Goal: Task Accomplishment & Management: Complete application form

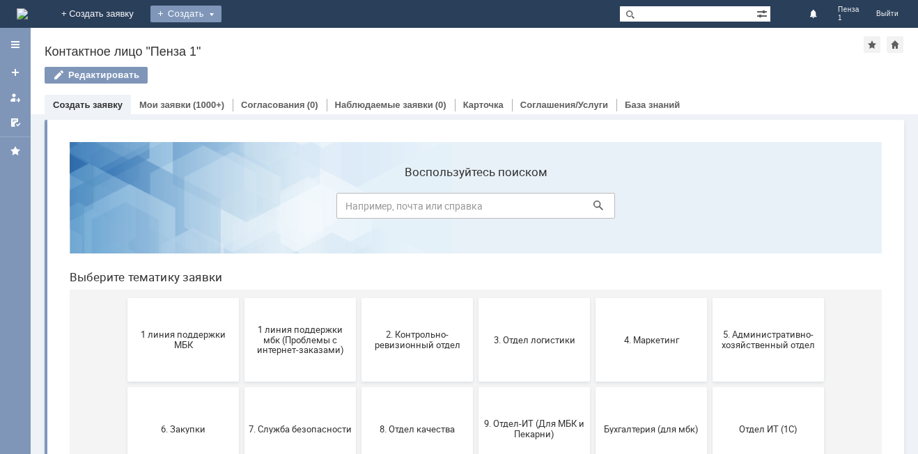
click at [221, 11] on div "Создать" at bounding box center [185, 14] width 71 height 17
click at [259, 41] on link "Заявка" at bounding box center [206, 41] width 106 height 17
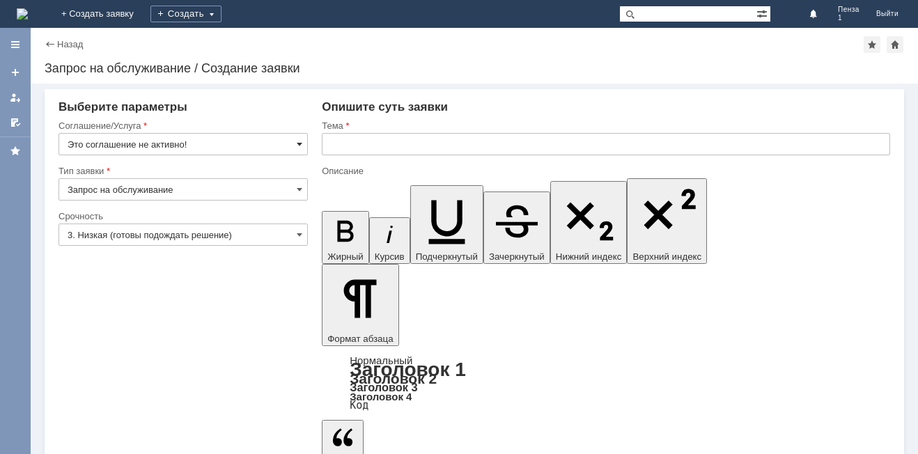
click at [300, 139] on span at bounding box center [300, 144] width 6 height 11
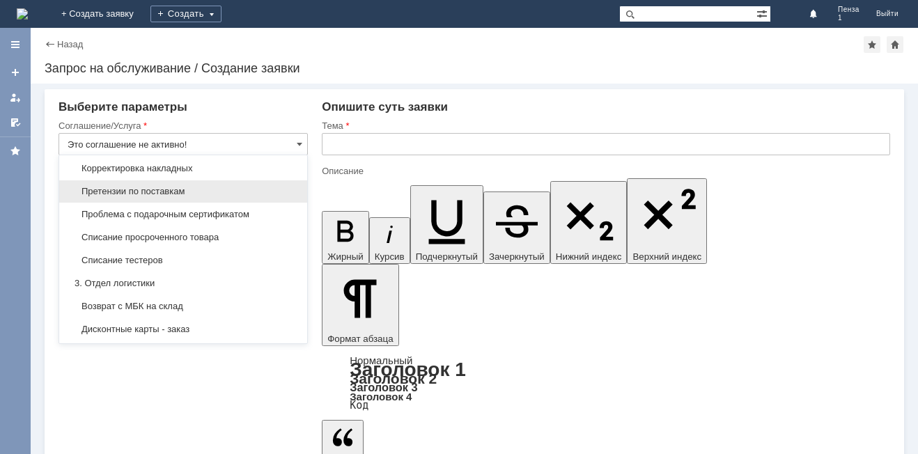
scroll to position [279, 0]
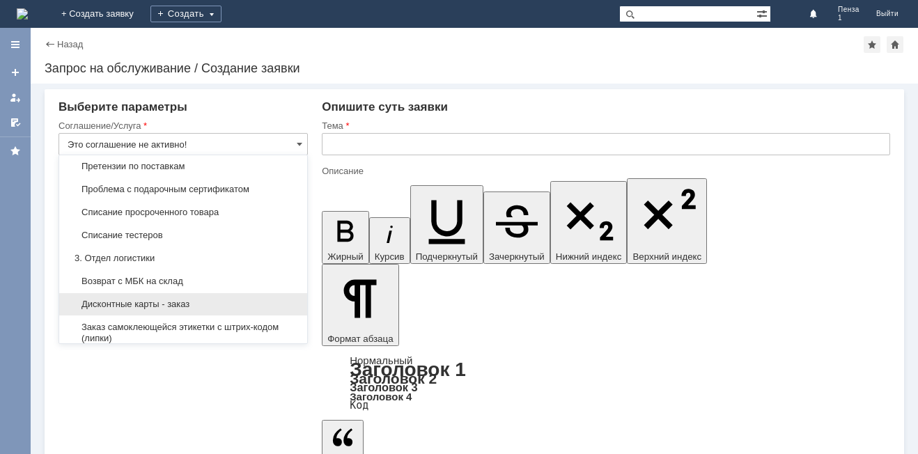
click at [177, 310] on span "Дисконтные карты - заказ" at bounding box center [183, 304] width 231 height 11
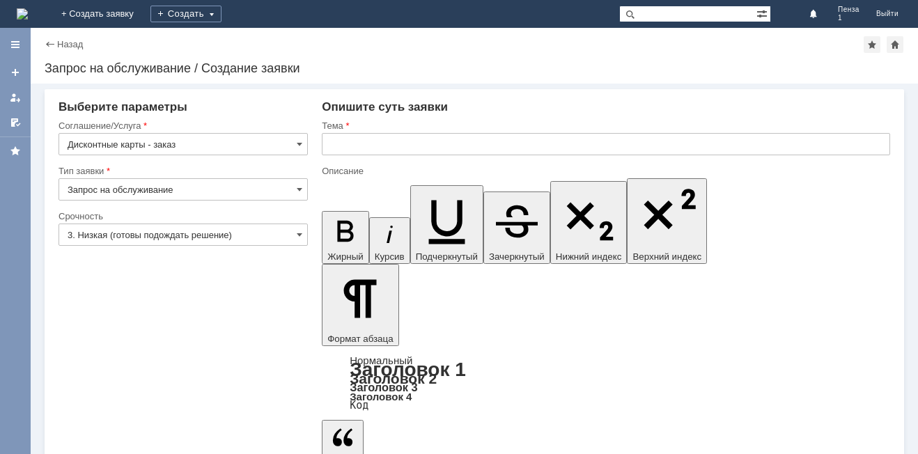
type input "Дисконтные карты - заказ"
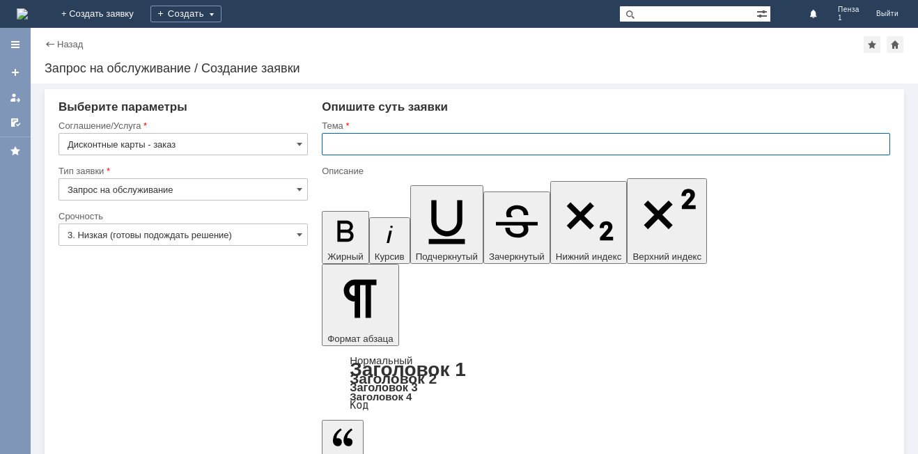
drag, startPoint x: 341, startPoint y: 147, endPoint x: 354, endPoint y: 152, distance: 14.1
click at [347, 152] on input "text" at bounding box center [606, 144] width 568 height 22
type input "дк"
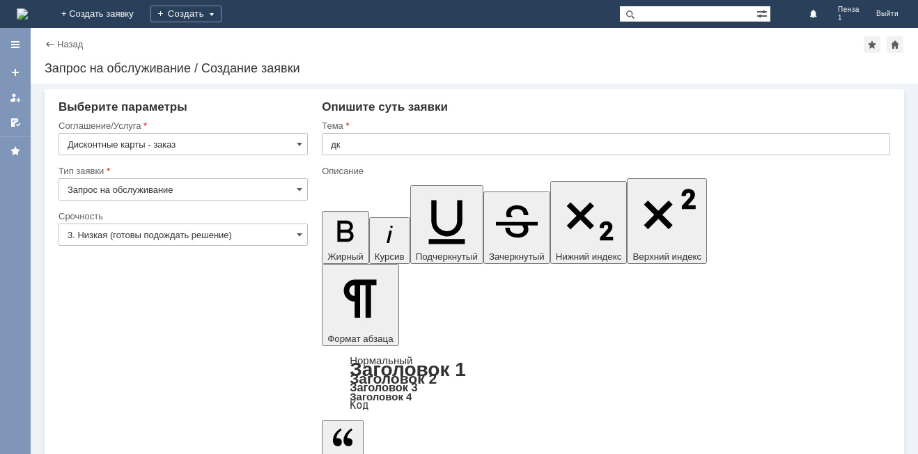
drag, startPoint x: 418, startPoint y: 3732, endPoint x: 430, endPoint y: 3722, distance: 15.9
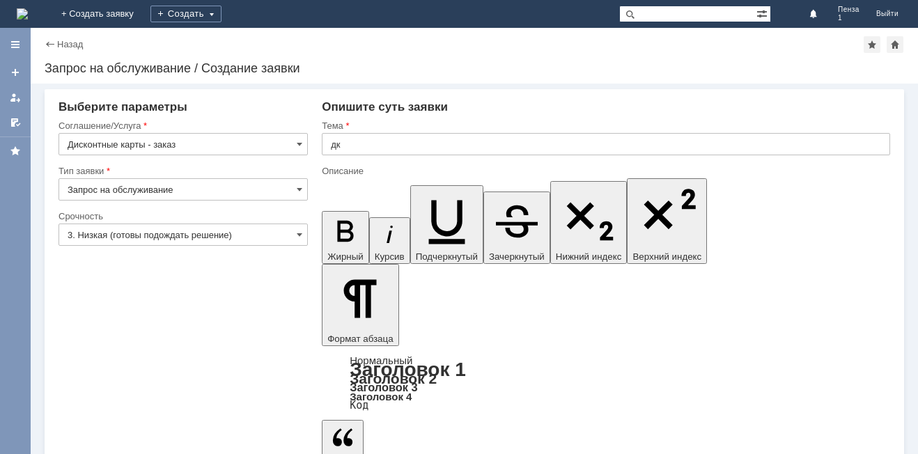
drag, startPoint x: 471, startPoint y: 3727, endPoint x: 483, endPoint y: 3738, distance: 16.8
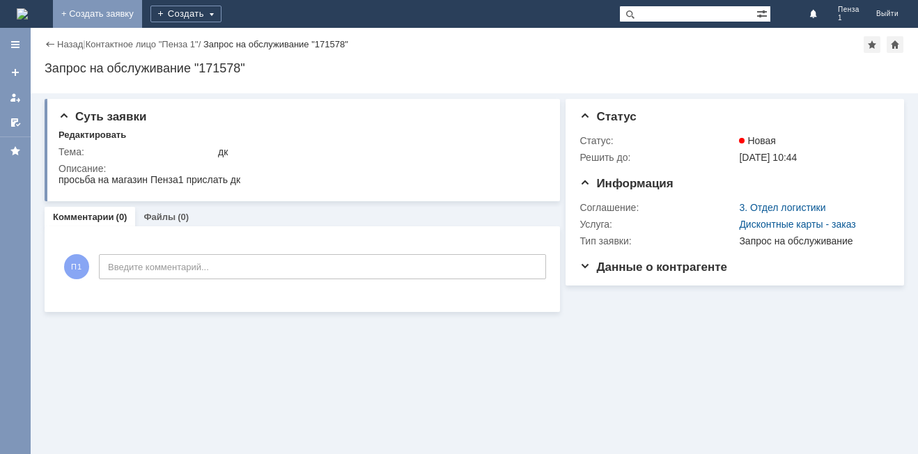
click at [142, 8] on link "+ Создать заявку" at bounding box center [97, 14] width 89 height 28
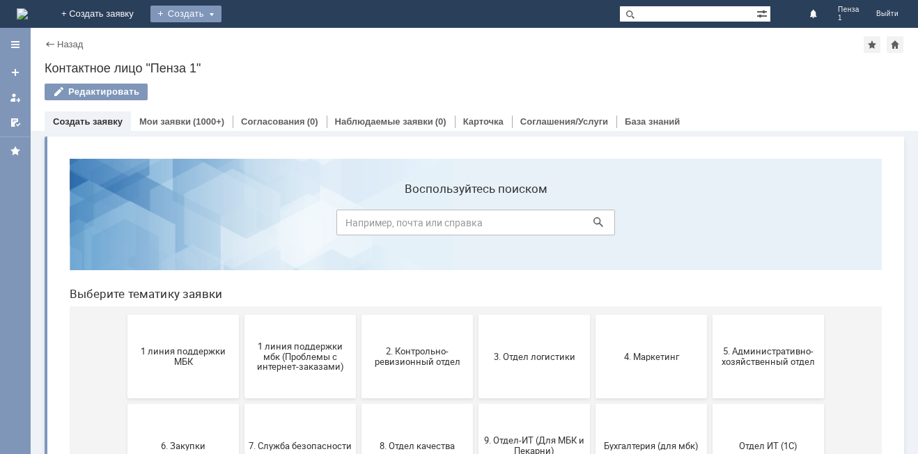
click at [221, 14] on div "Создать" at bounding box center [185, 14] width 71 height 17
click at [259, 37] on link "Заявка" at bounding box center [206, 41] width 106 height 17
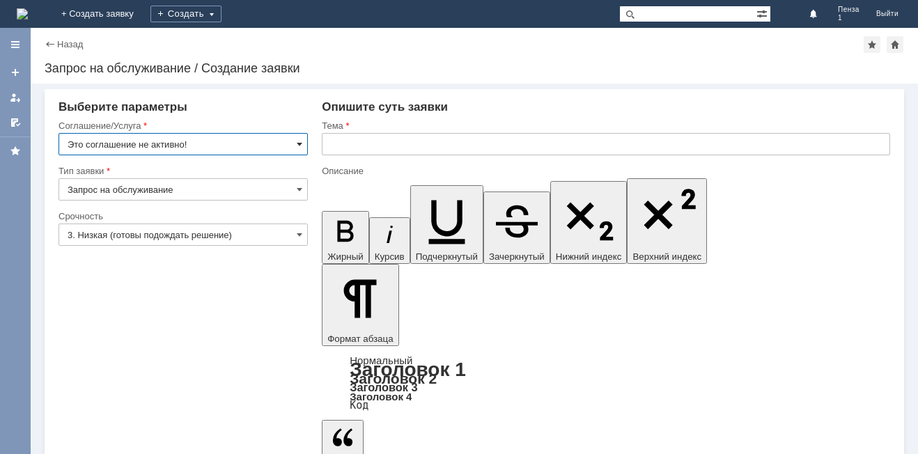
click at [302, 146] on span at bounding box center [300, 144] width 6 height 11
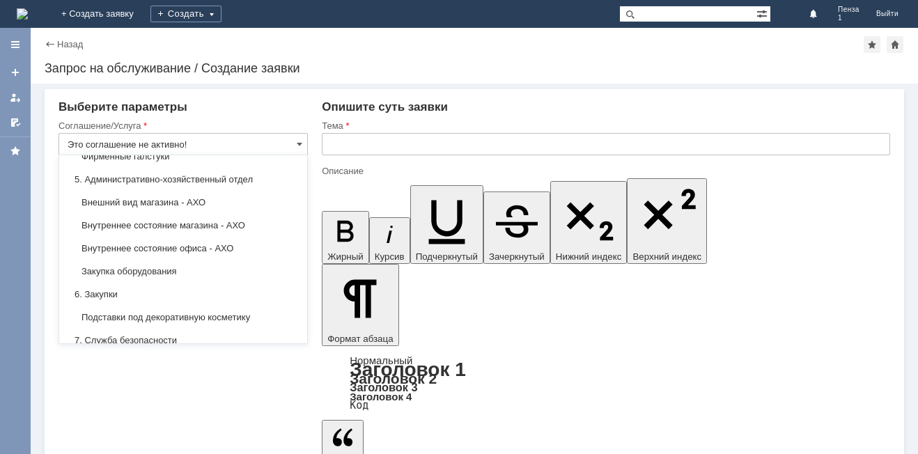
scroll to position [933, 0]
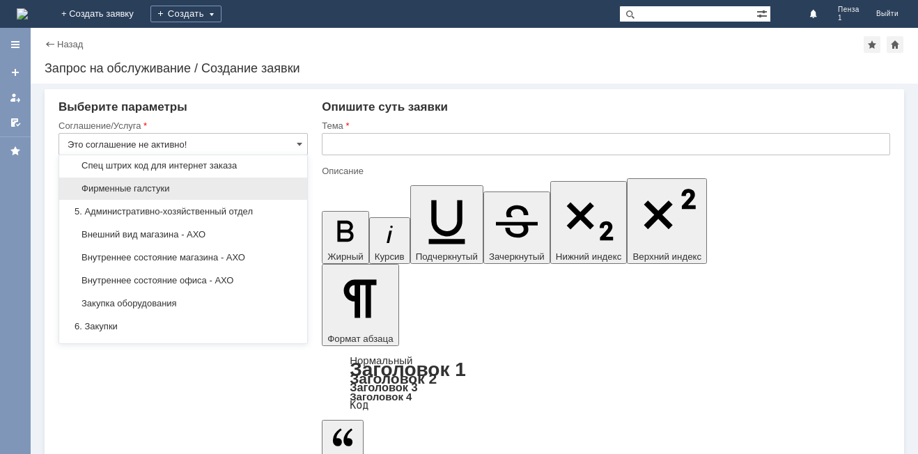
click at [191, 194] on span "Фирменные галстуки" at bounding box center [183, 188] width 231 height 11
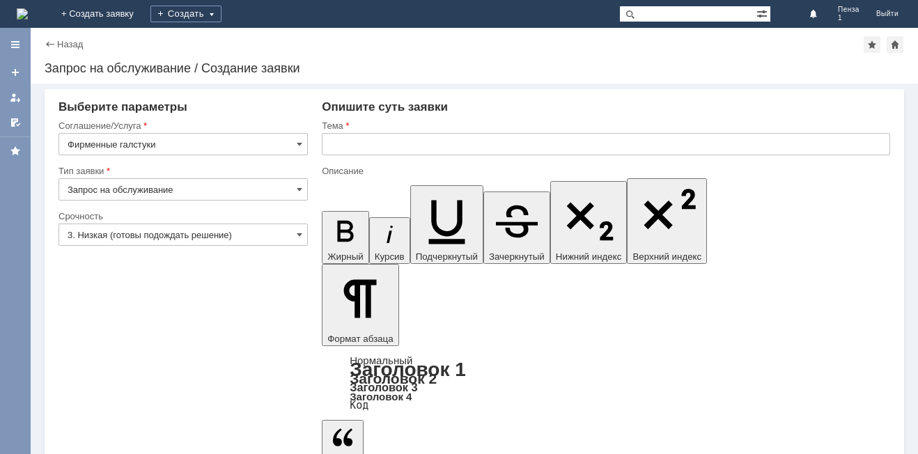
type input "Фирменные галстуки"
click at [354, 145] on input "text" at bounding box center [606, 144] width 568 height 22
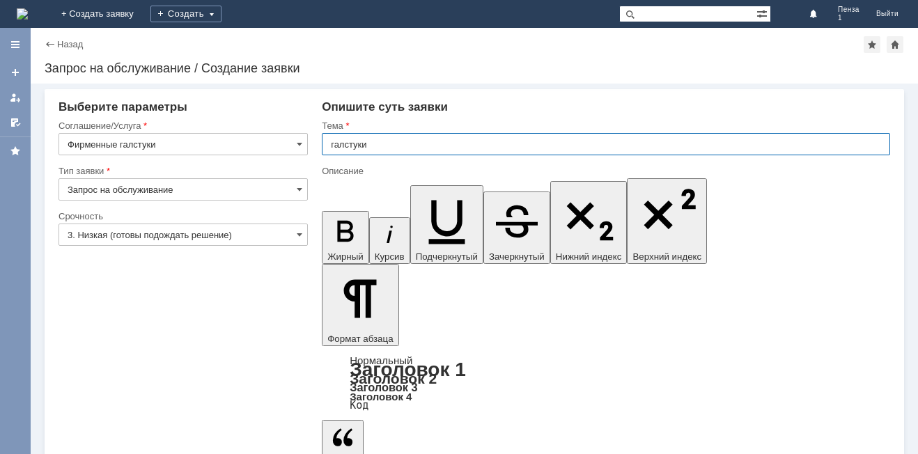
type input "галстуки"
